Goal: Task Accomplishment & Management: Use online tool/utility

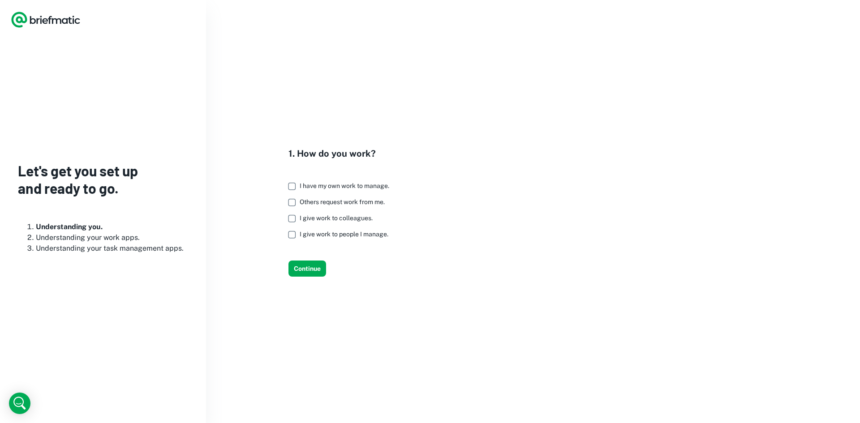
click at [371, 191] on label "I have my own work to manage." at bounding box center [337, 186] width 106 height 16
click at [349, 216] on span "I give work to colleagues." at bounding box center [336, 218] width 73 height 7
click at [347, 234] on span "I give work to people I manage." at bounding box center [344, 234] width 89 height 7
click at [368, 203] on span "Others request work from me." at bounding box center [342, 202] width 85 height 7
click at [300, 271] on button "Continue" at bounding box center [308, 269] width 38 height 16
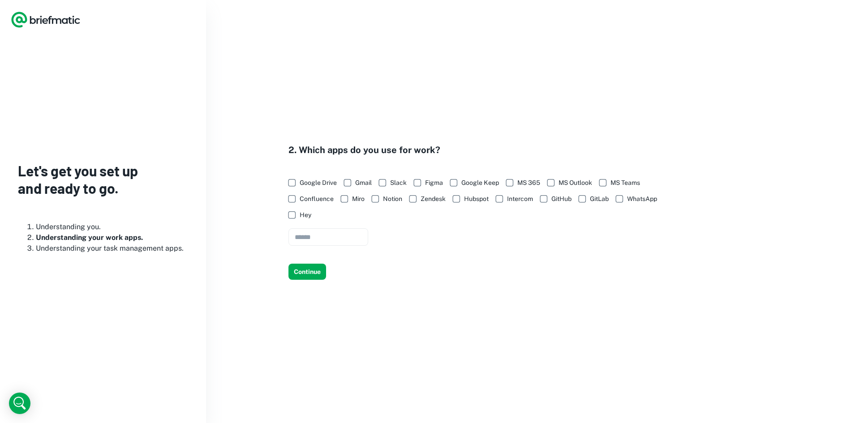
click at [359, 185] on span "Gmail" at bounding box center [363, 183] width 17 height 10
click at [626, 175] on label "MS Teams" at bounding box center [618, 183] width 46 height 16
click at [310, 270] on button "Continue" at bounding box center [308, 272] width 38 height 16
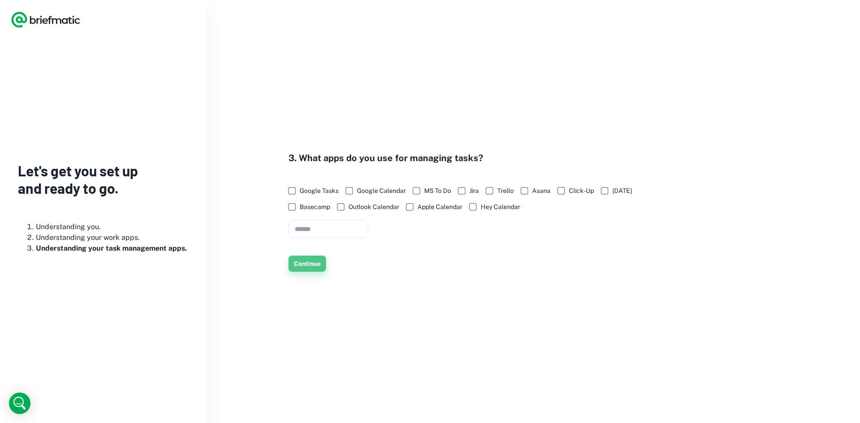
click at [302, 271] on button "Continue" at bounding box center [308, 264] width 38 height 16
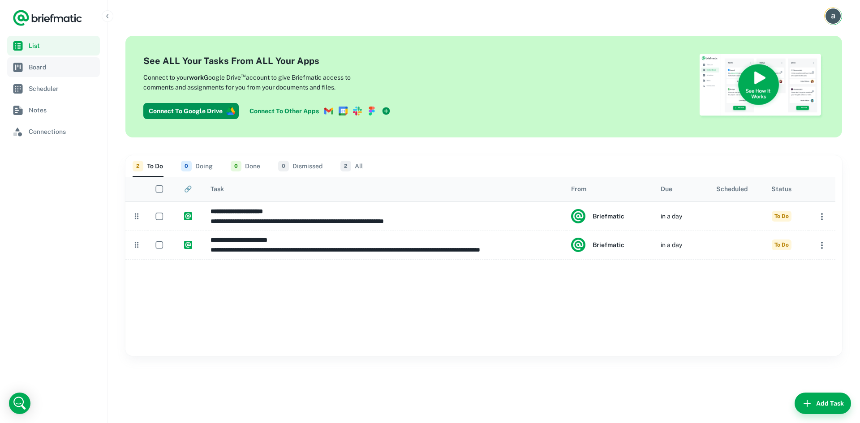
click at [69, 76] on link "Board" at bounding box center [53, 67] width 93 height 20
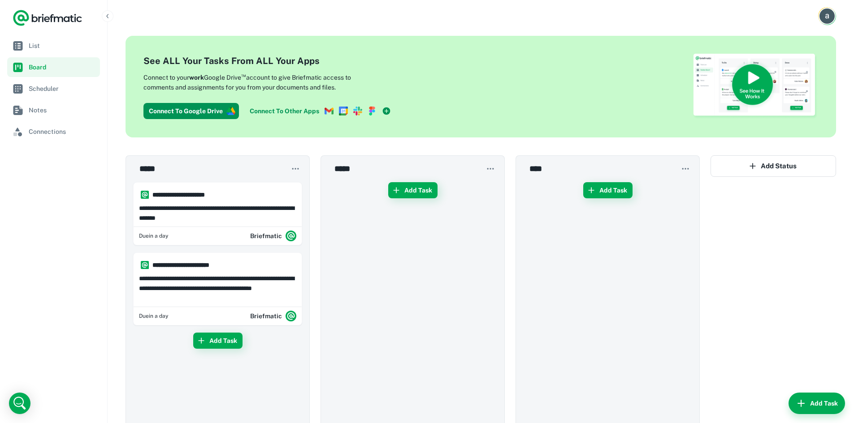
click at [383, 110] on icon at bounding box center [387, 111] width 8 height 8
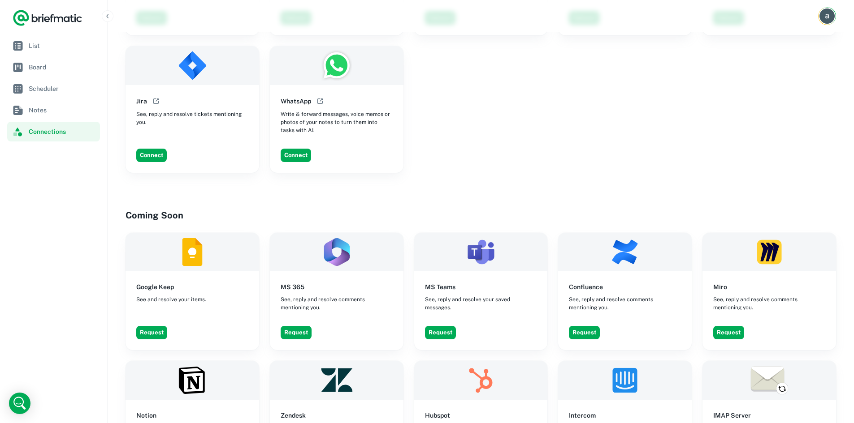
scroll to position [269, 0]
